Goal: Information Seeking & Learning: Compare options

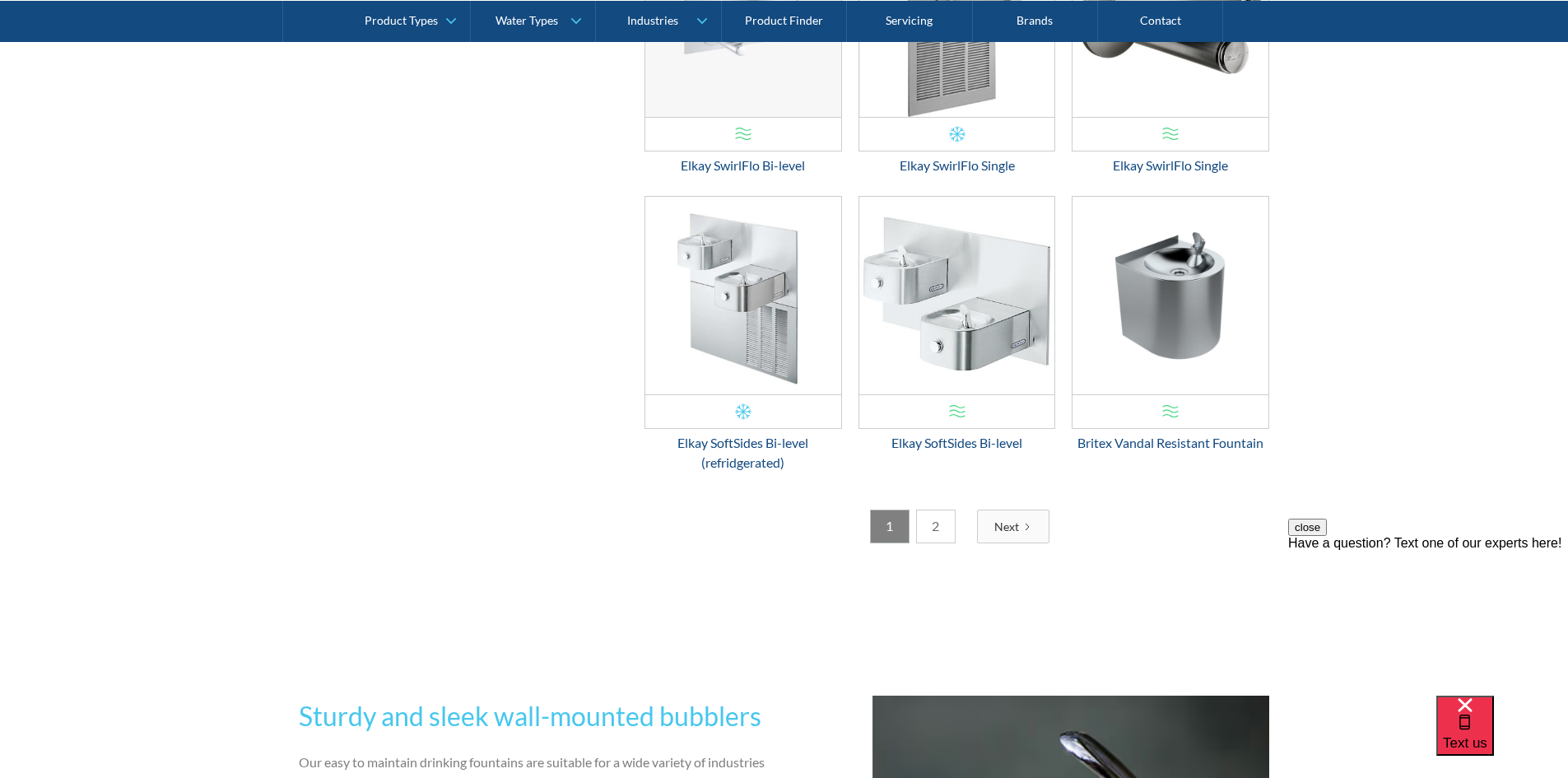
scroll to position [2144, 0]
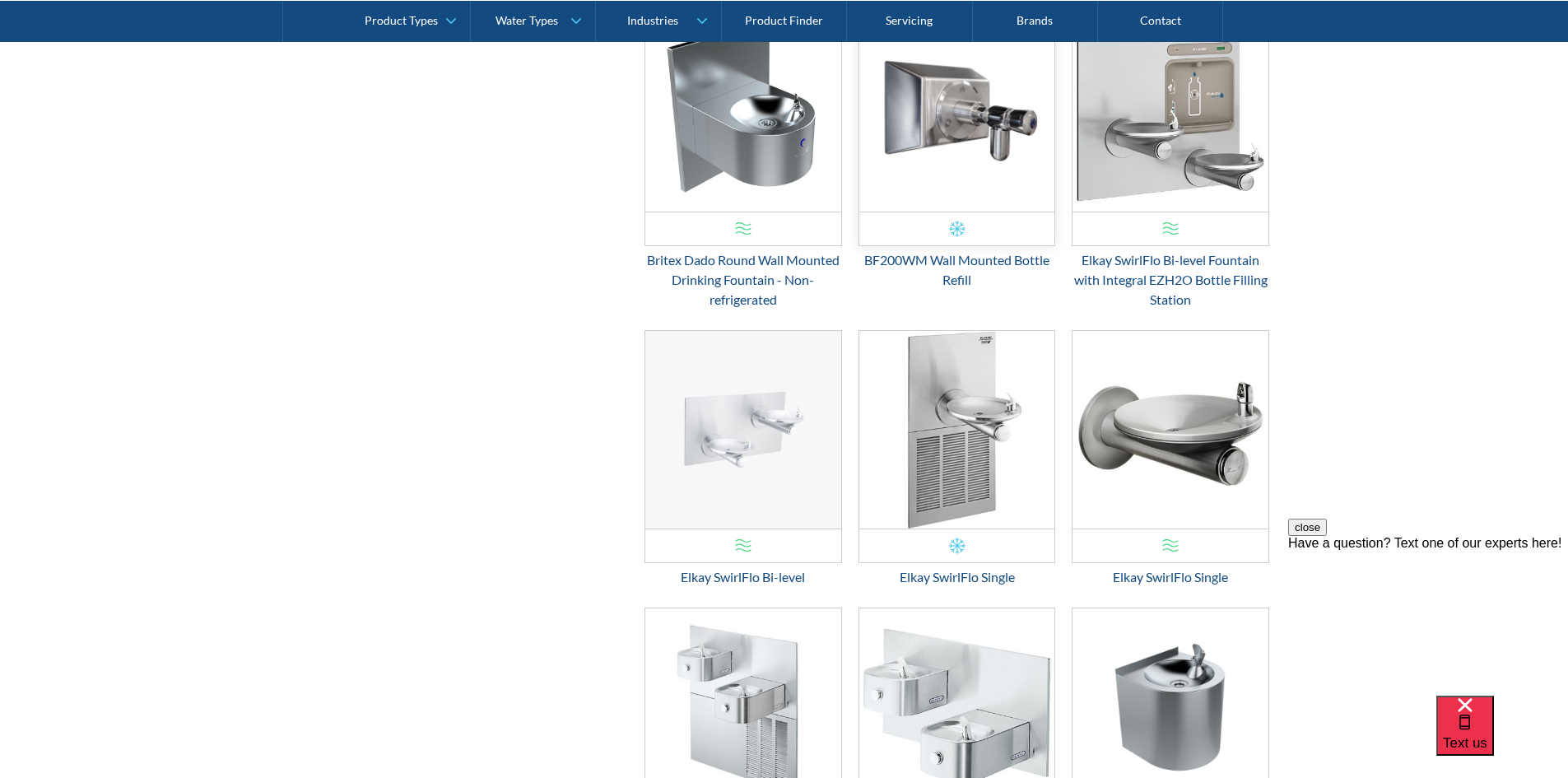
click at [985, 154] on img "Email Form 3" at bounding box center [957, 113] width 195 height 197
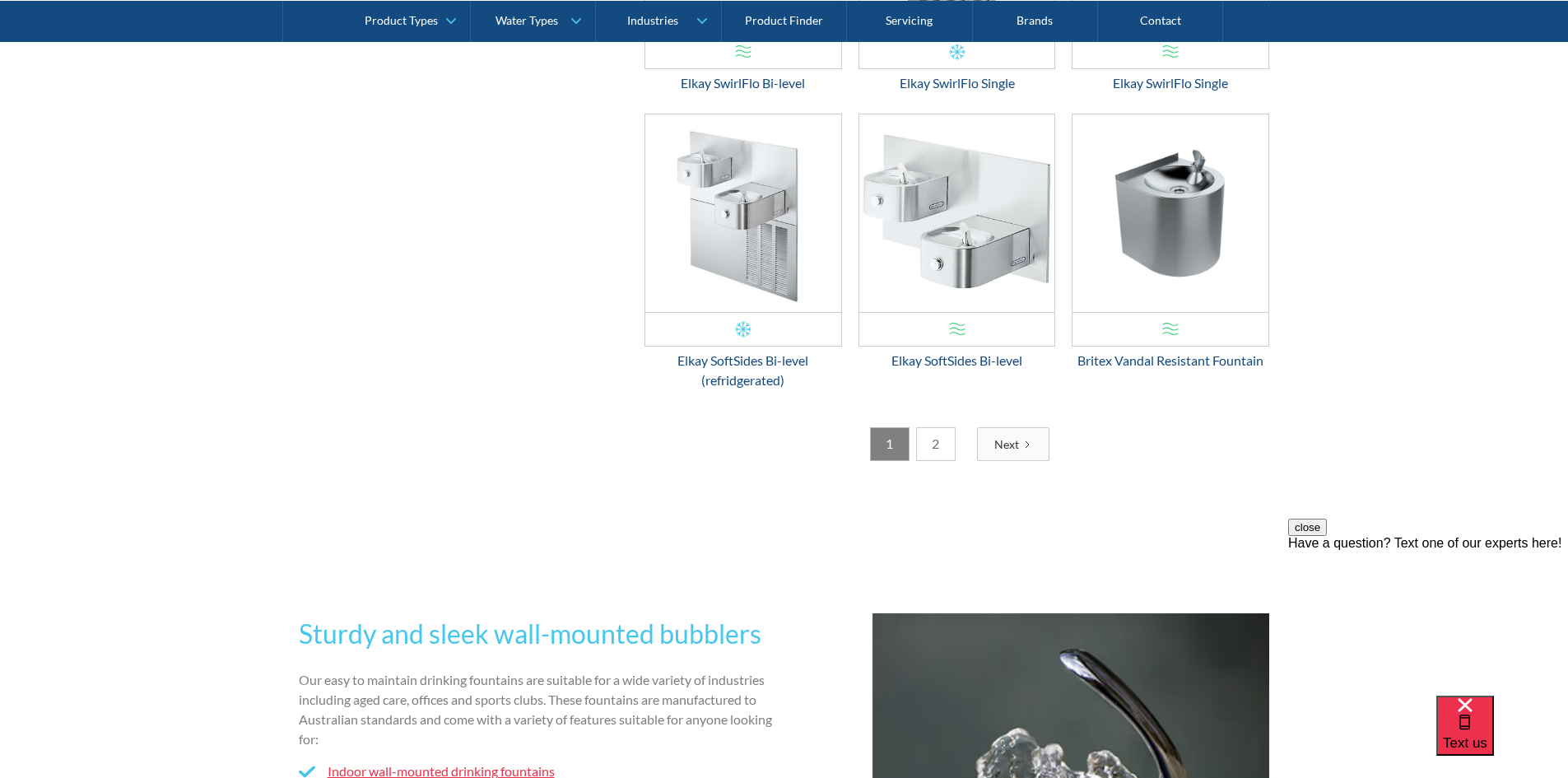
click at [943, 443] on link "2" at bounding box center [935, 444] width 39 height 34
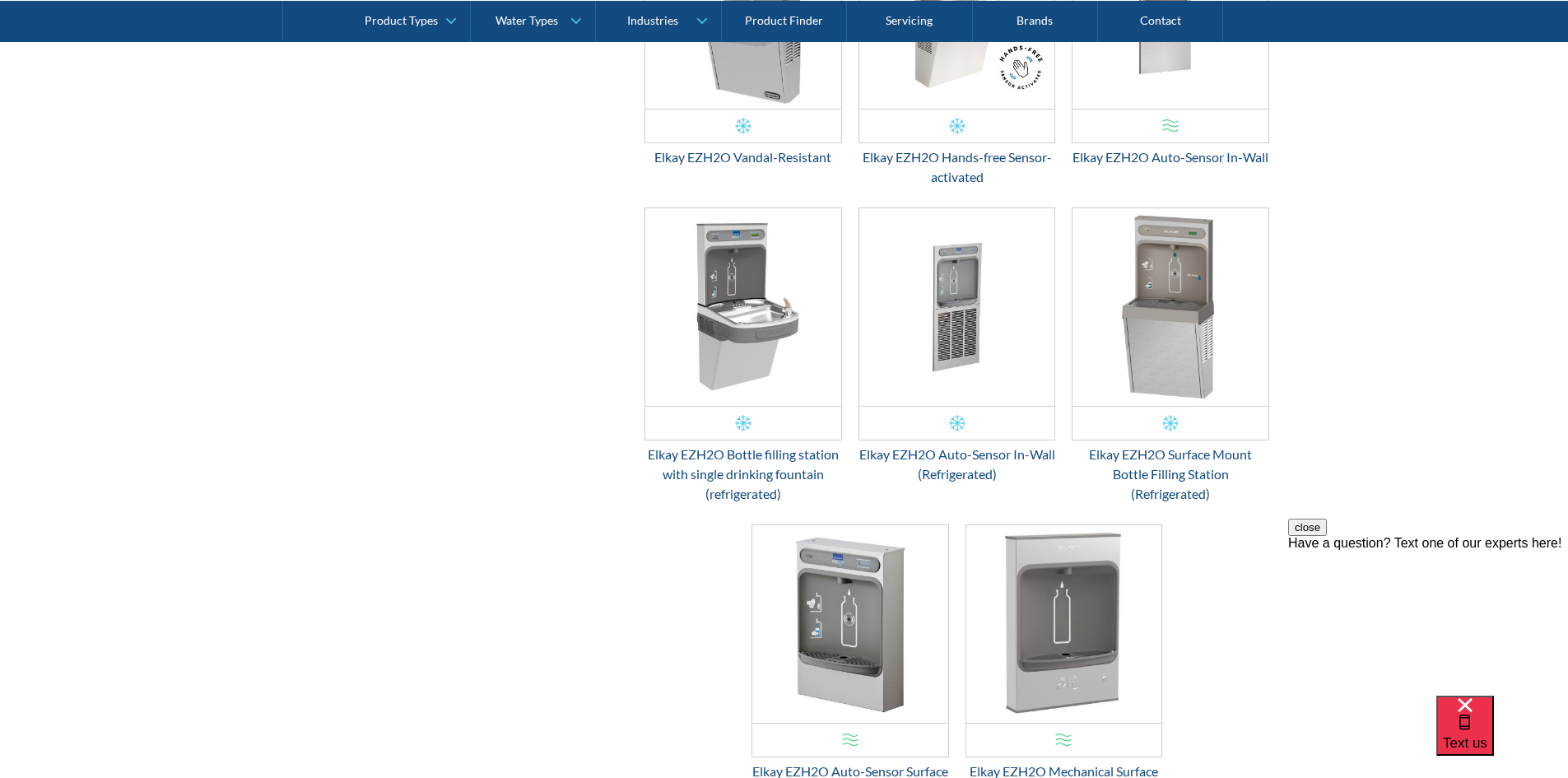
scroll to position [1568, 0]
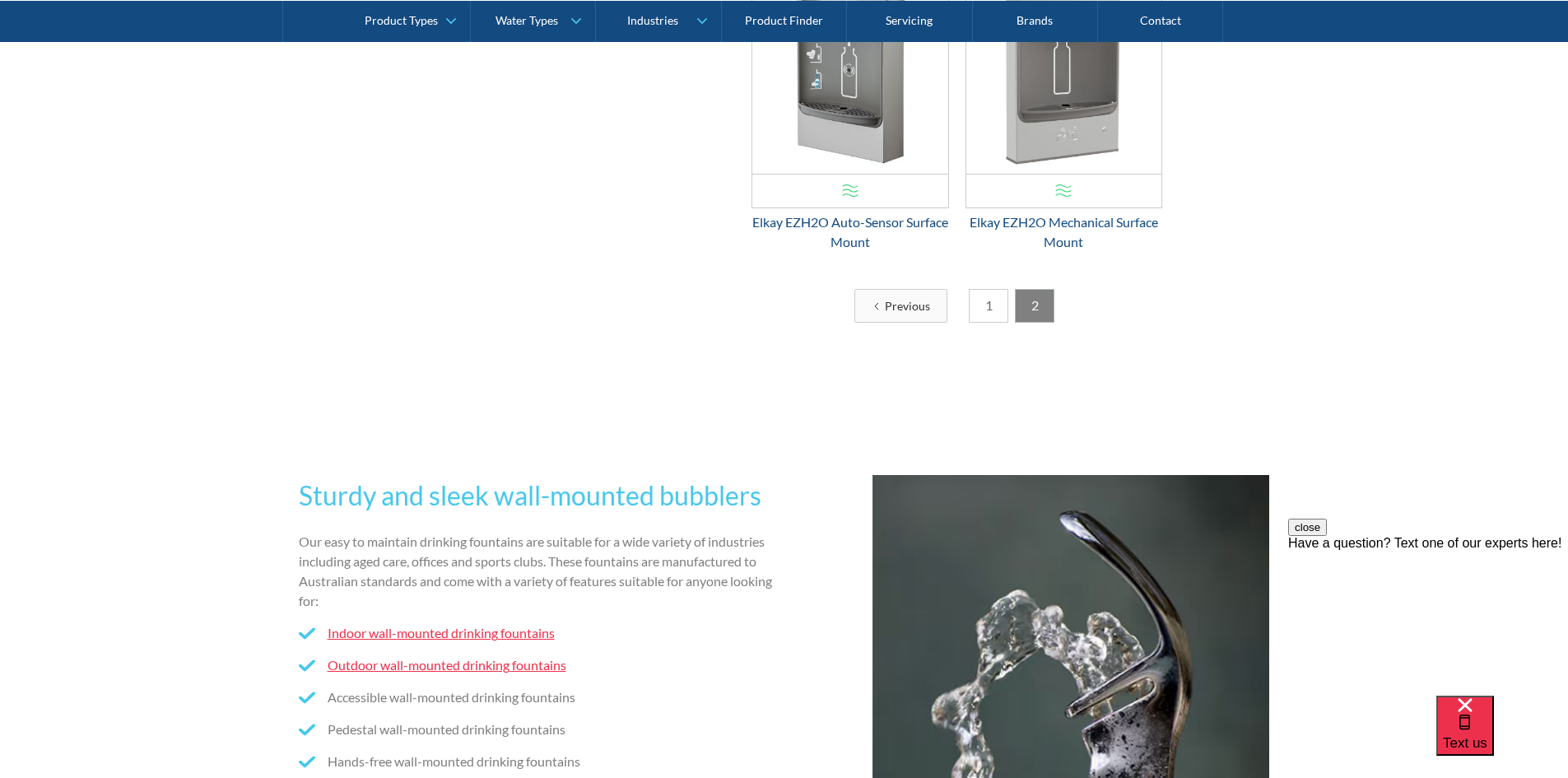
click at [1000, 307] on link "1" at bounding box center [988, 306] width 39 height 34
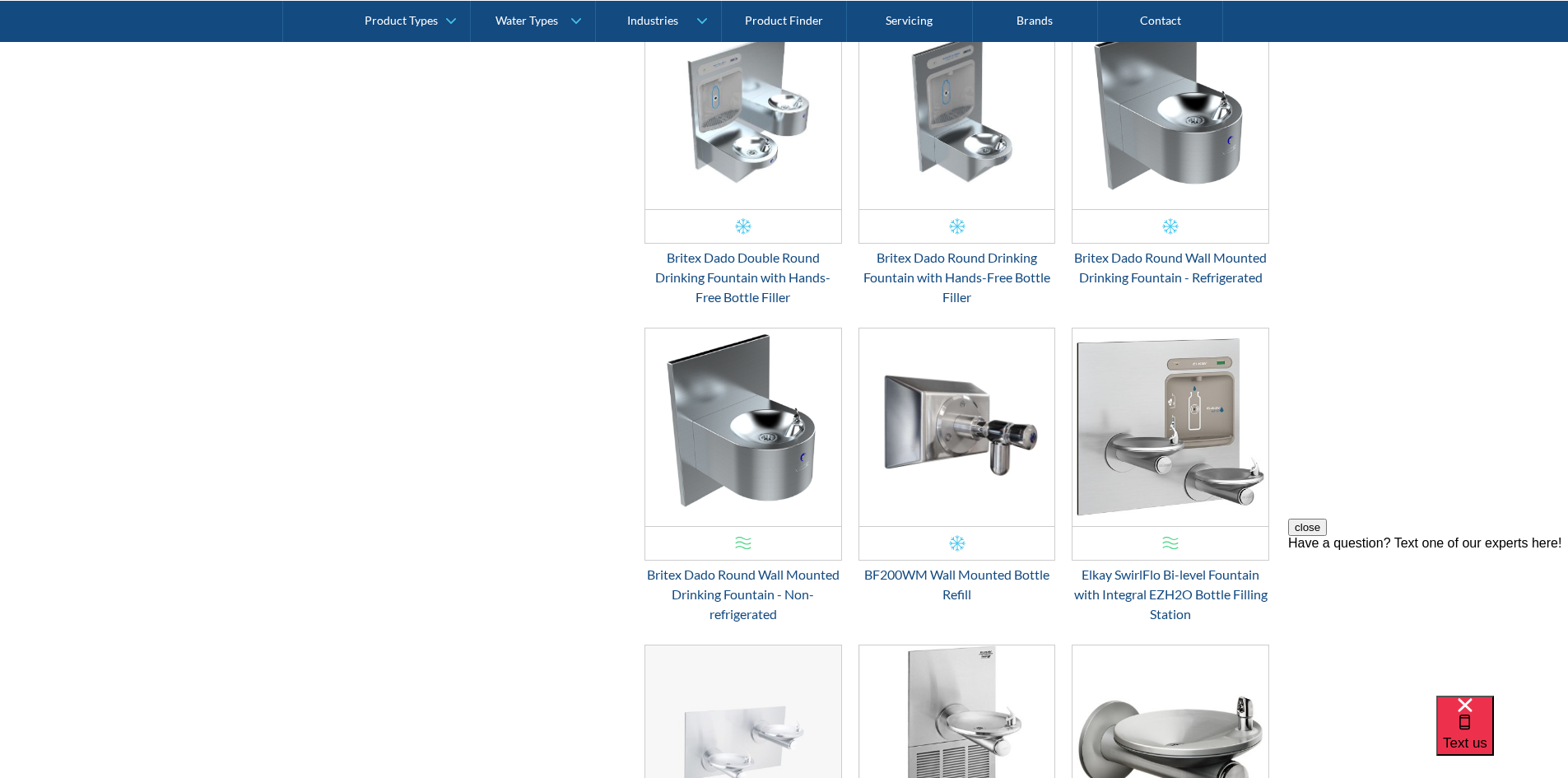
scroll to position [1979, 0]
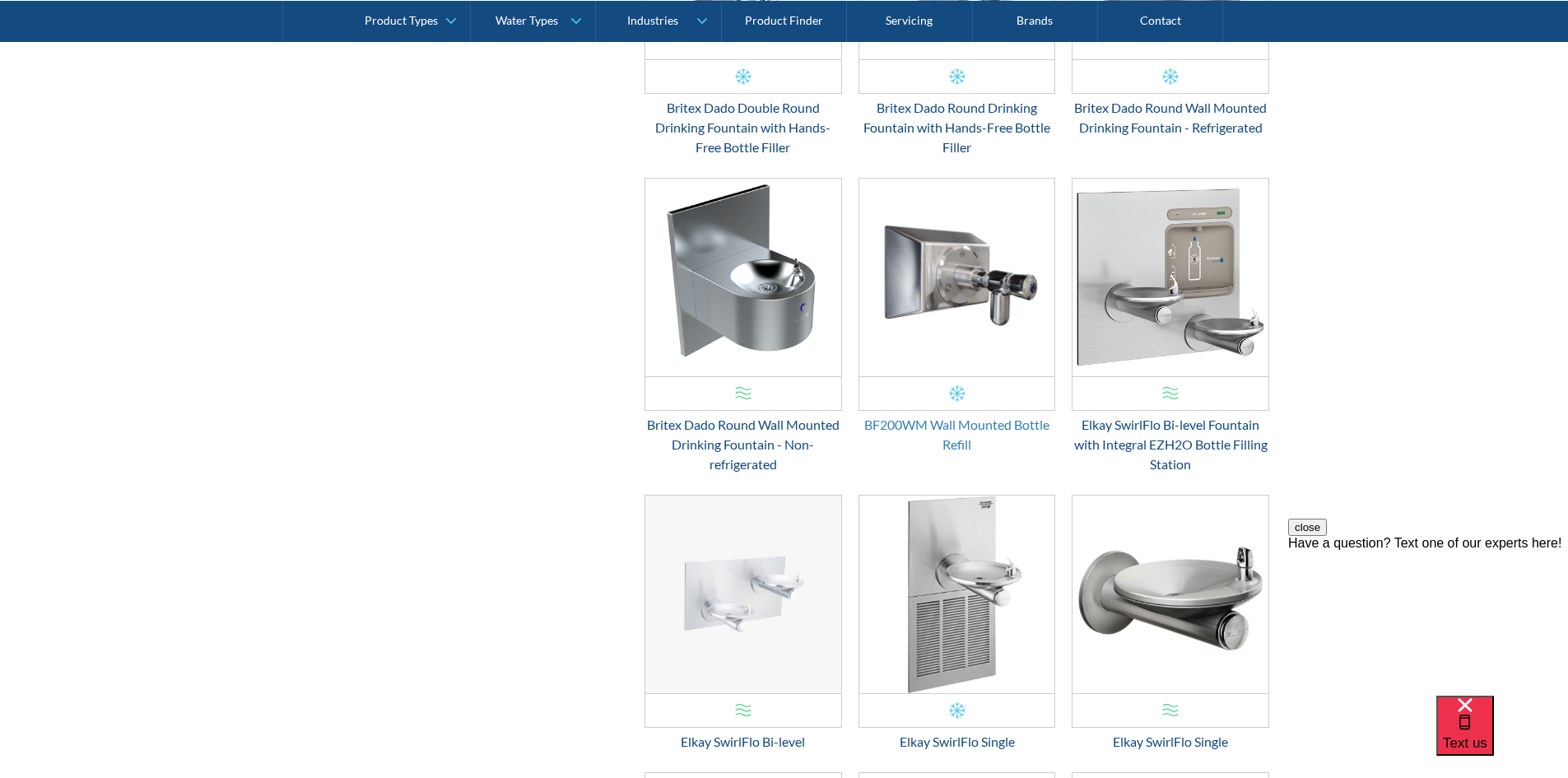
click at [988, 430] on div "BF200WM Wall Mounted Bottle Refill" at bounding box center [957, 434] width 197 height 39
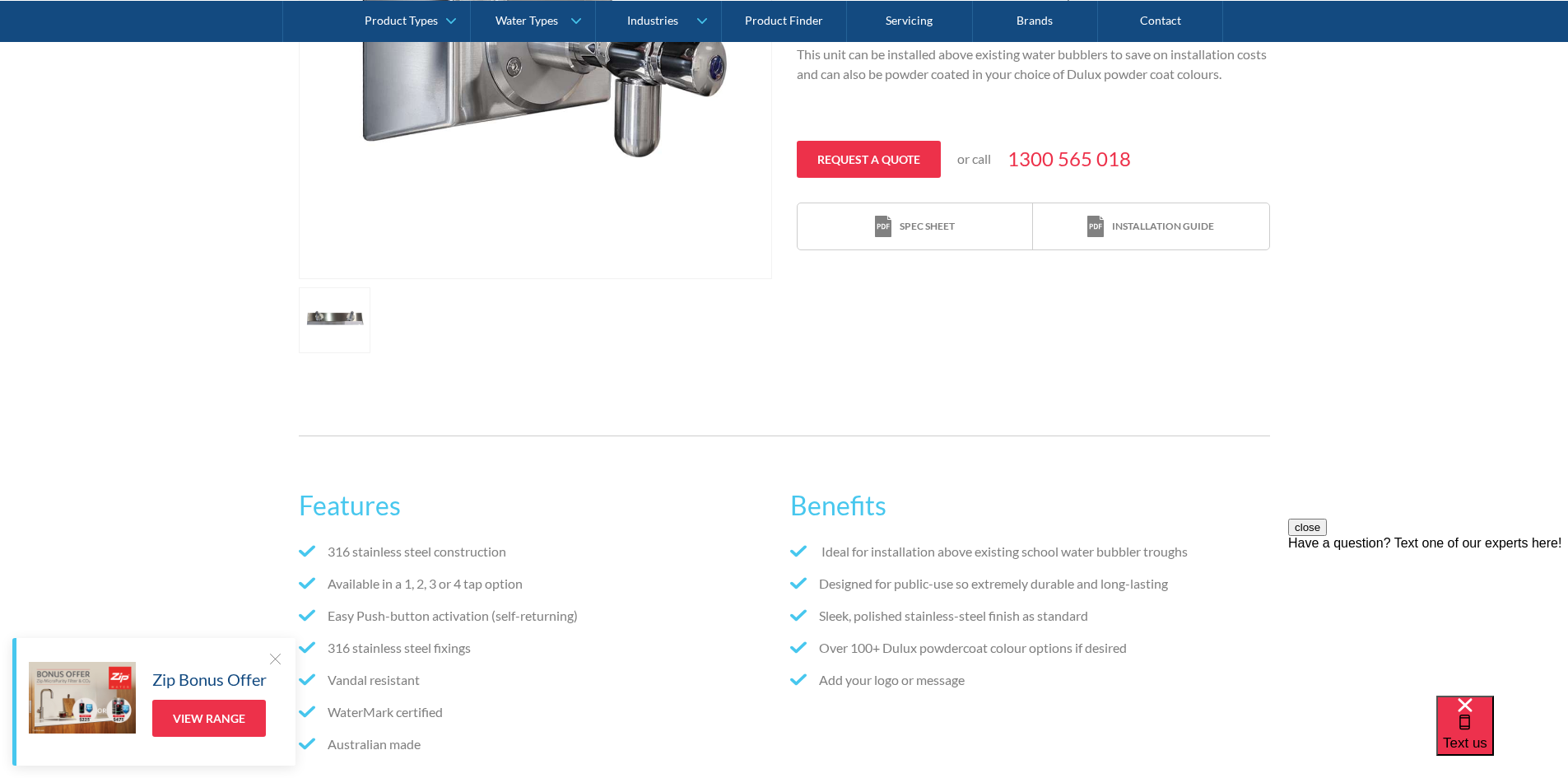
scroll to position [576, 0]
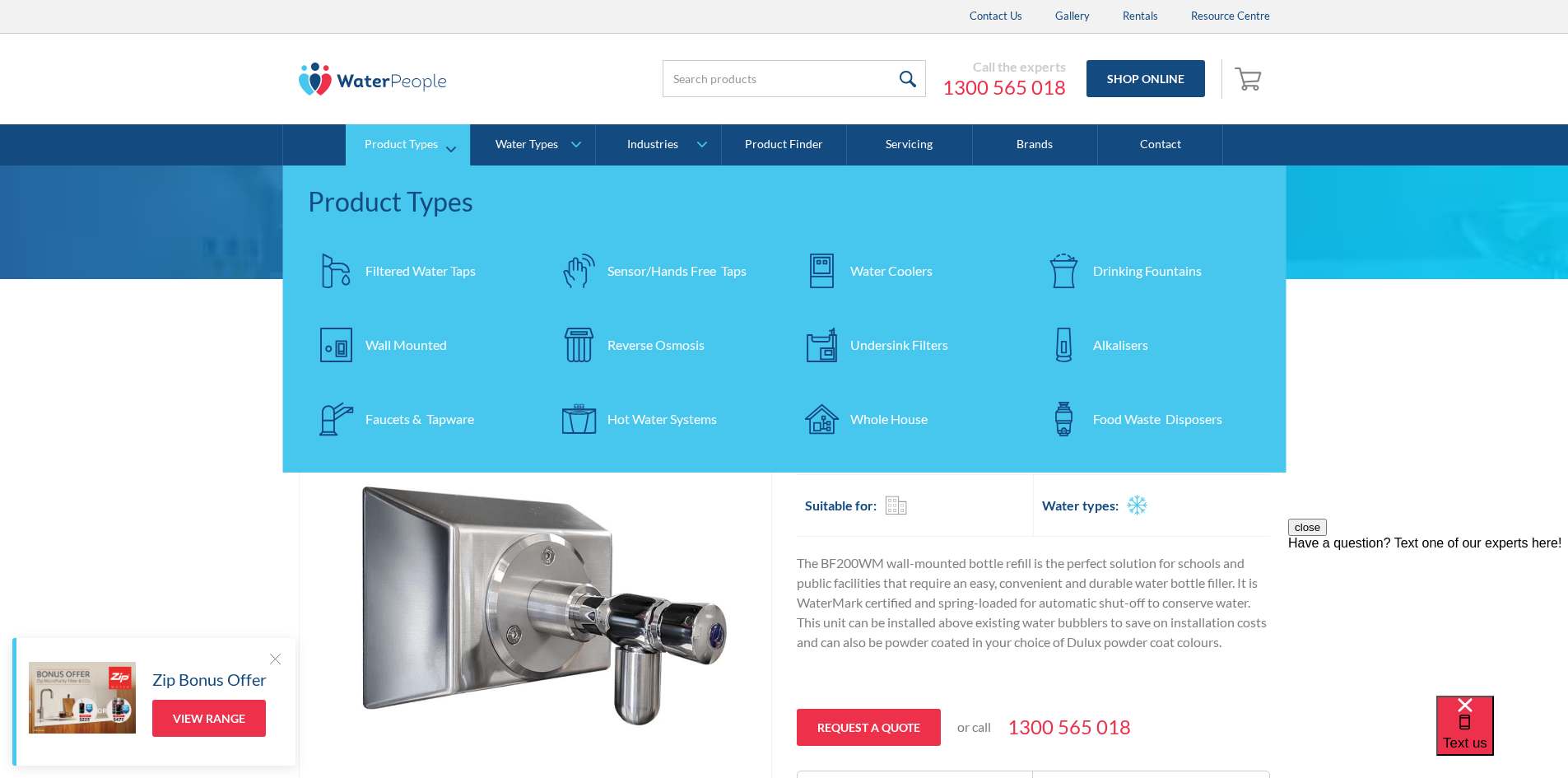
click at [412, 150] on div "Product Types" at bounding box center [401, 144] width 73 height 14
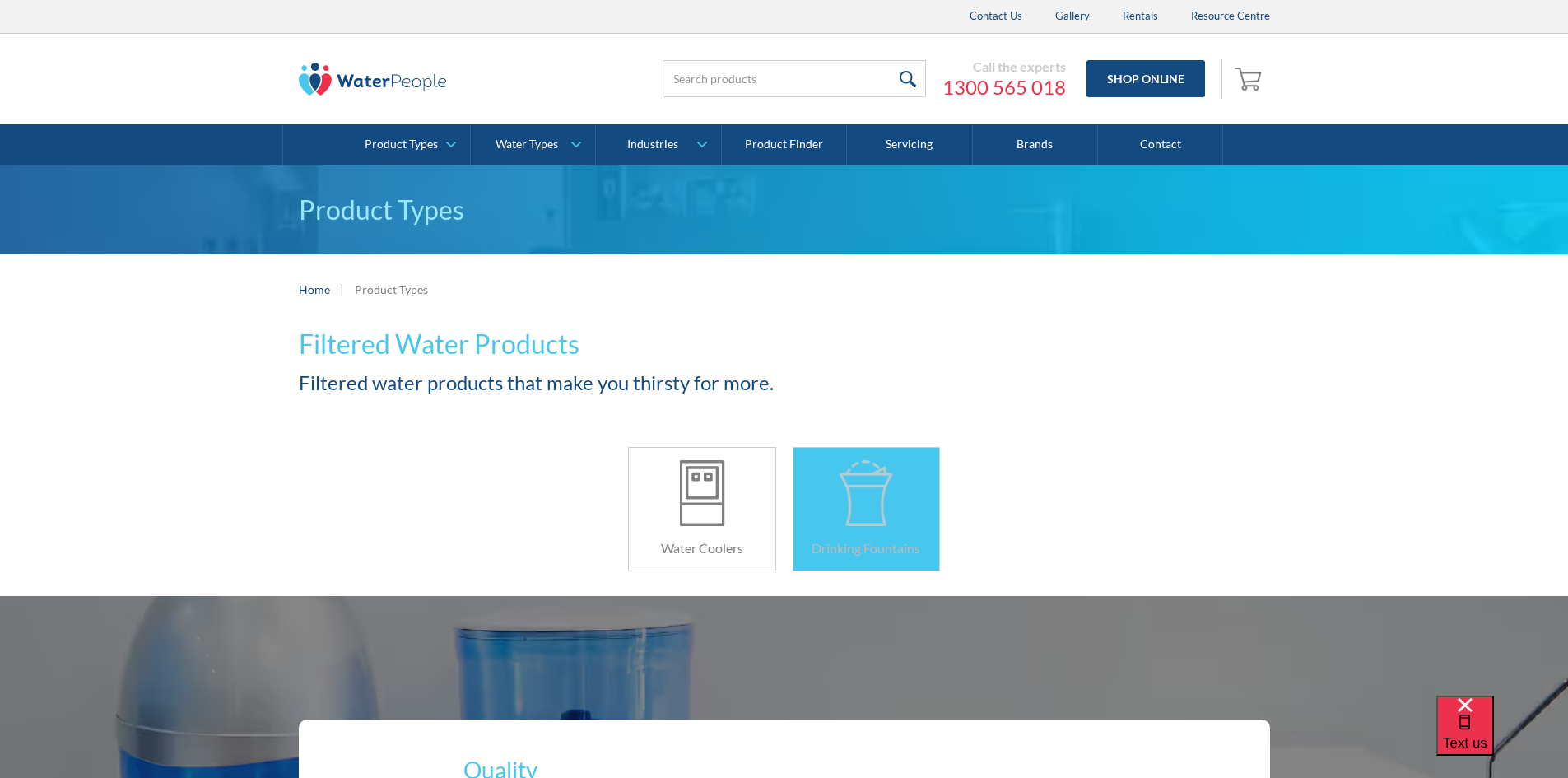
click at [875, 491] on div at bounding box center [866, 492] width 73 height 66
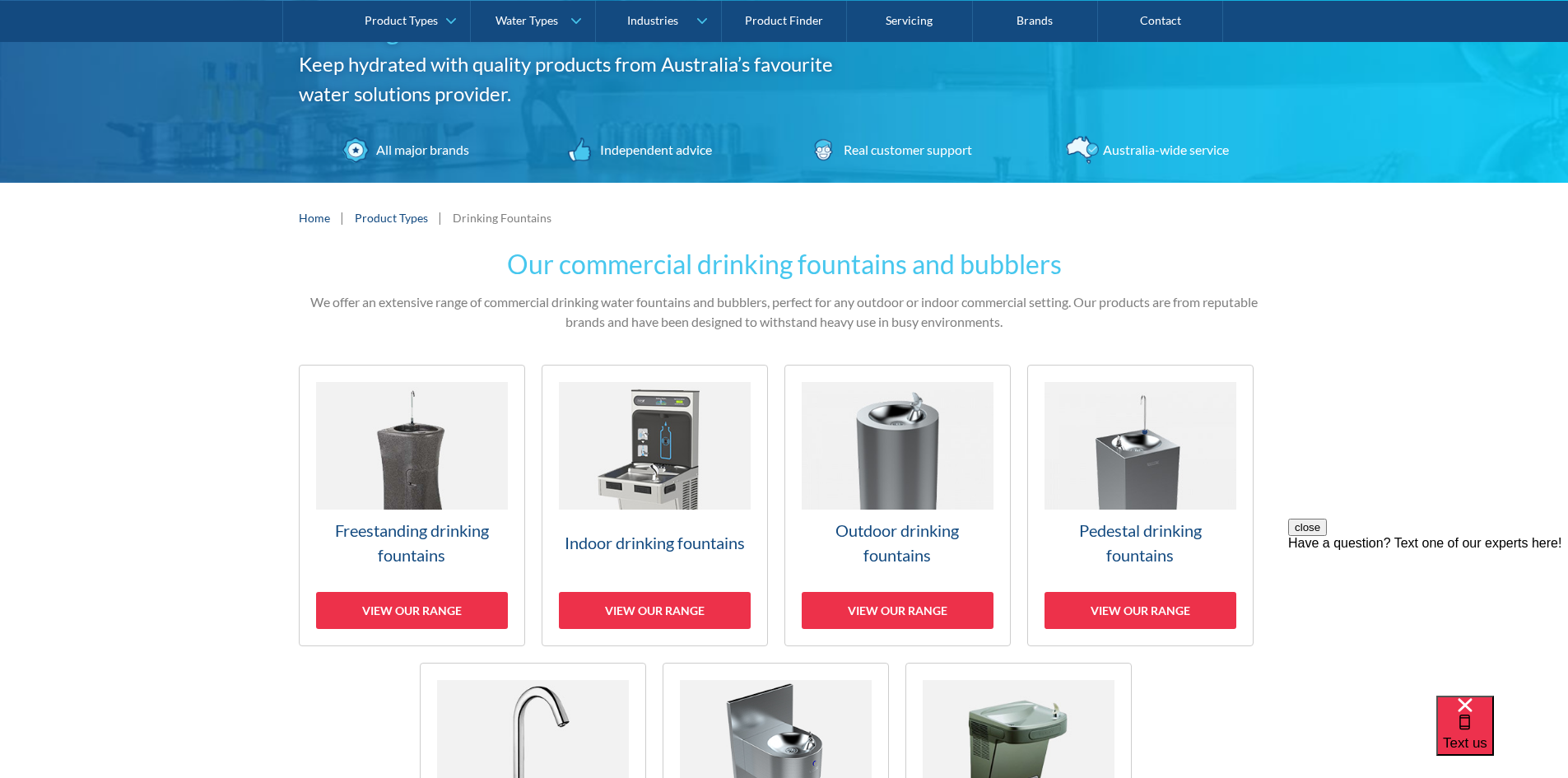
scroll to position [165, 0]
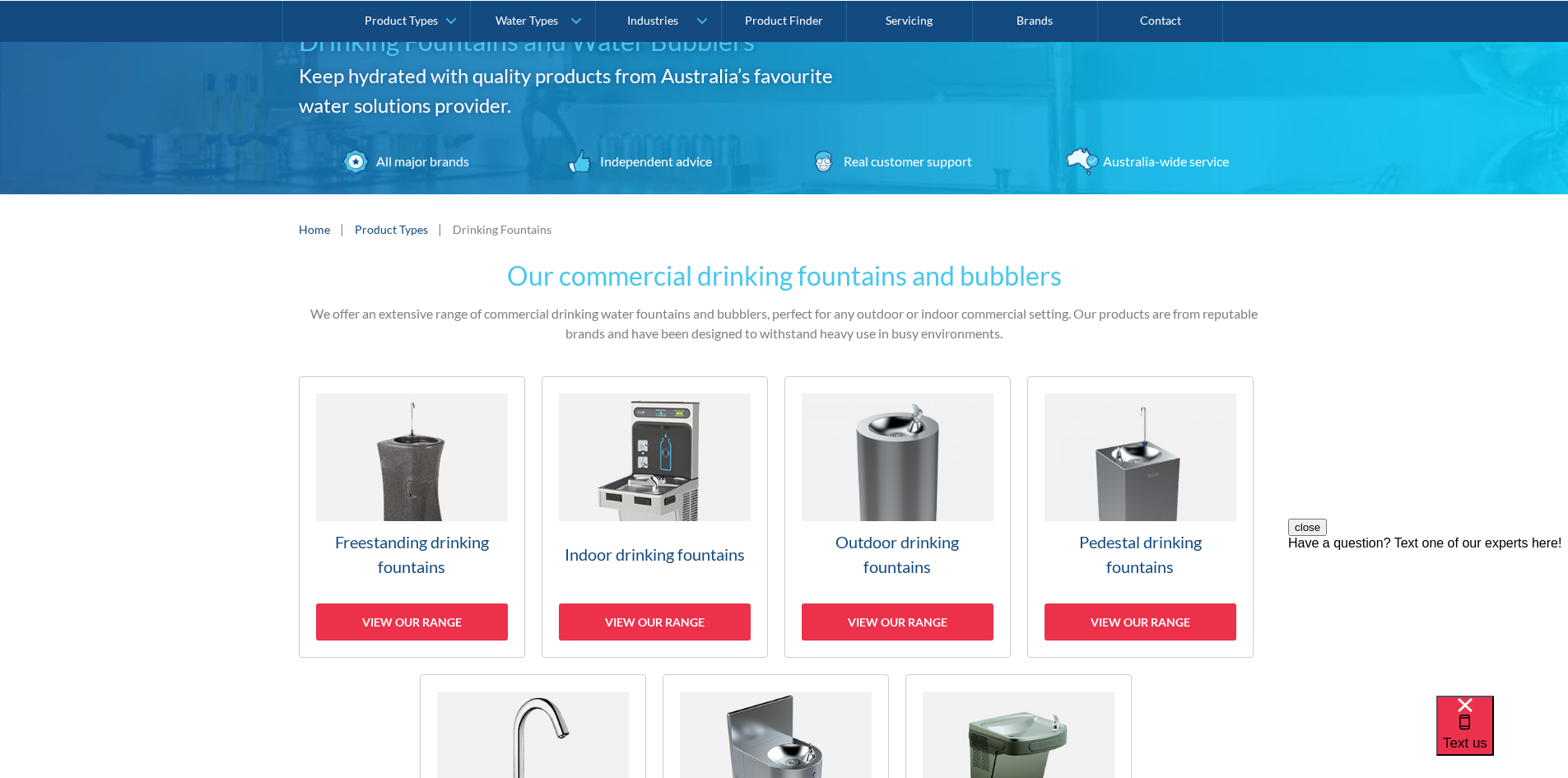
click at [910, 468] on img at bounding box center [898, 457] width 192 height 127
click at [1165, 459] on img at bounding box center [1140, 457] width 192 height 127
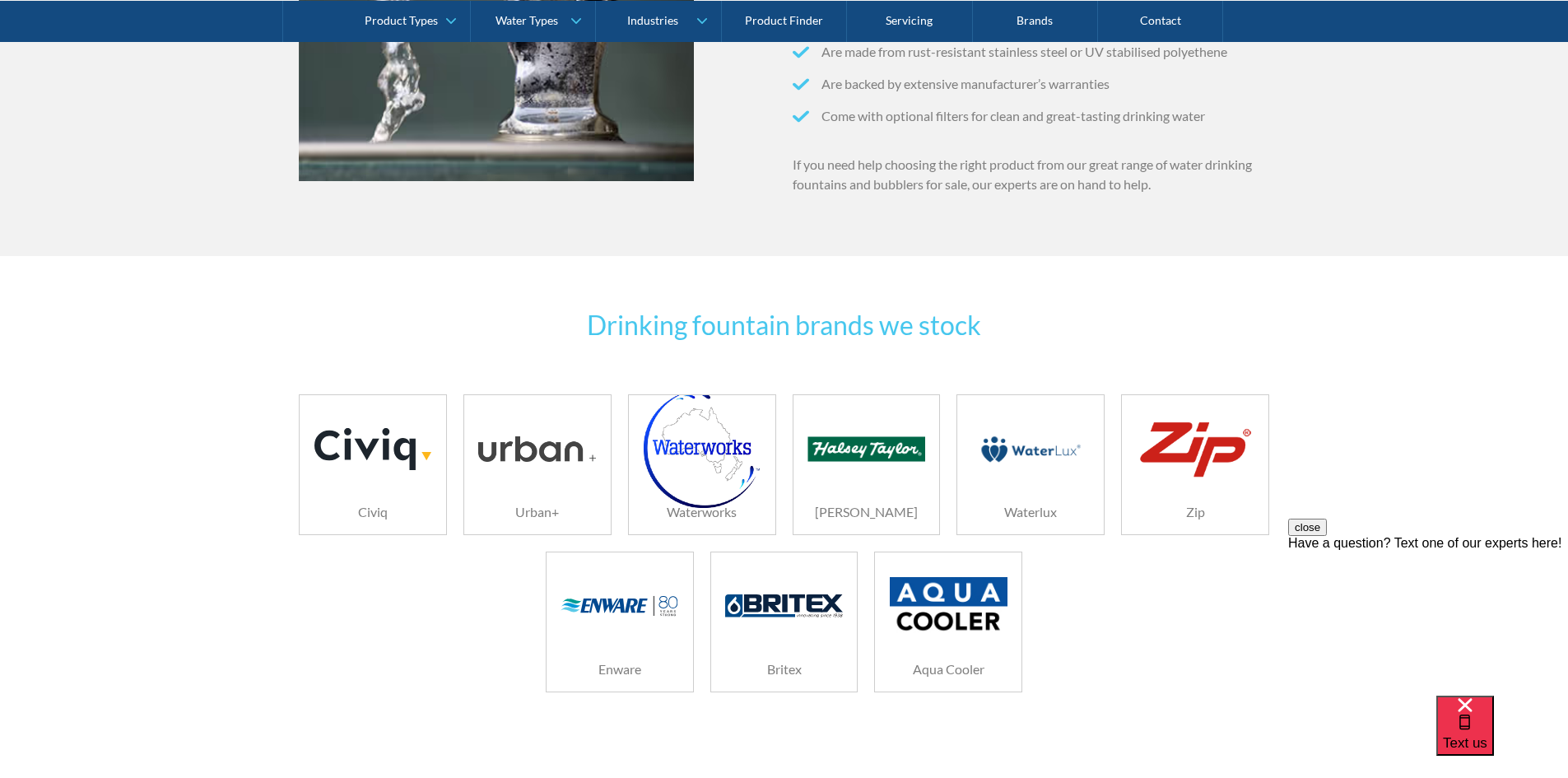
scroll to position [1811, 0]
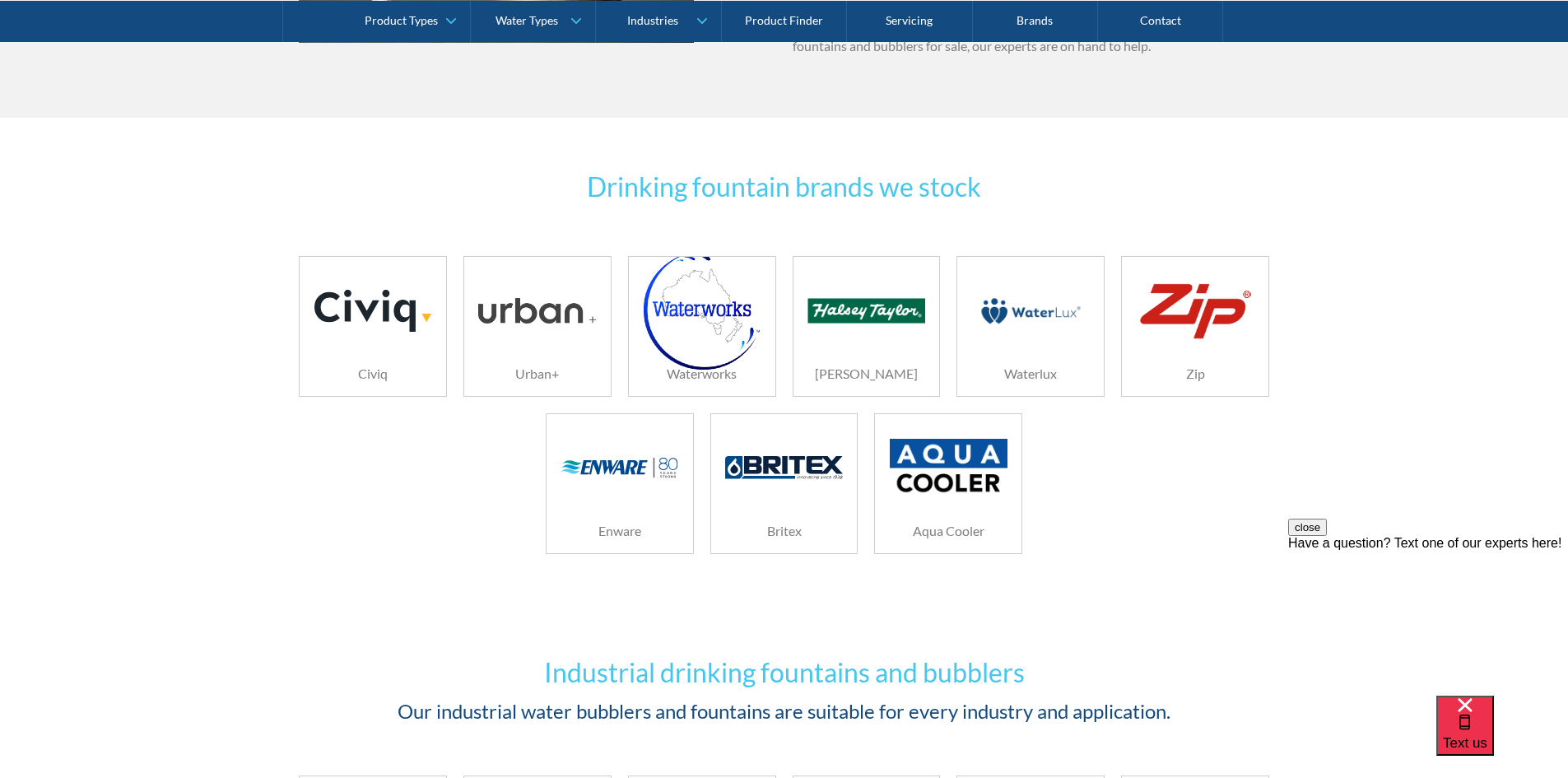
click at [514, 326] on div at bounding box center [536, 310] width 117 height 82
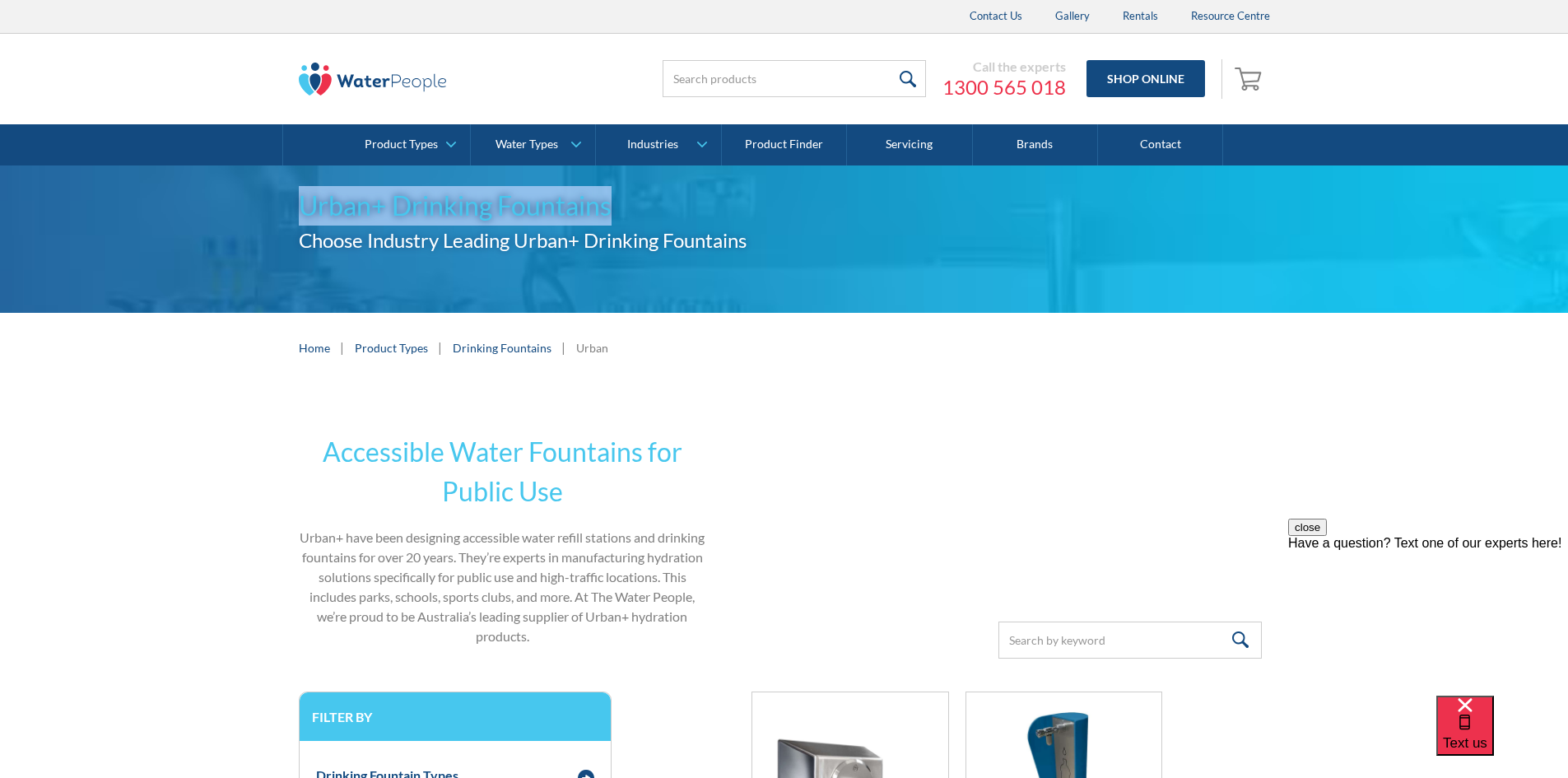
drag, startPoint x: 584, startPoint y: 208, endPoint x: 257, endPoint y: 202, distance: 327.1
click at [257, 202] on div "Urban+ Drinking Fountains Choose Industry Leading Urban+ Drinking Fountains" at bounding box center [784, 240] width 1568 height 148
